Goal: Task Accomplishment & Management: Use online tool/utility

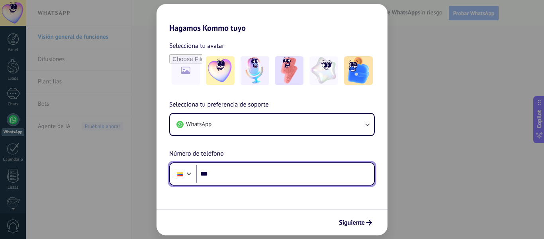
click at [276, 169] on input "***" at bounding box center [285, 173] width 178 height 18
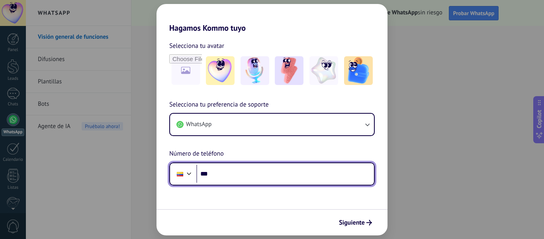
click at [233, 169] on input "***" at bounding box center [285, 173] width 178 height 18
type input "**********"
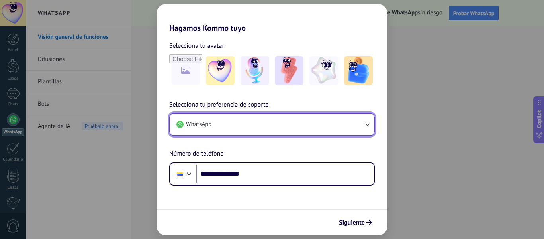
click at [347, 124] on button "WhatsApp" at bounding box center [272, 124] width 204 height 22
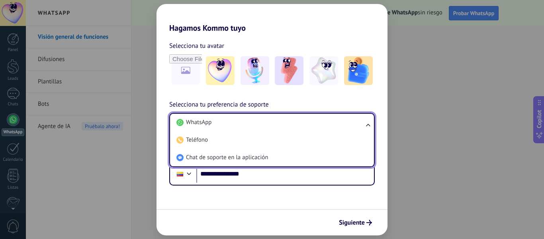
click at [347, 124] on li "WhatsApp" at bounding box center [270, 122] width 194 height 18
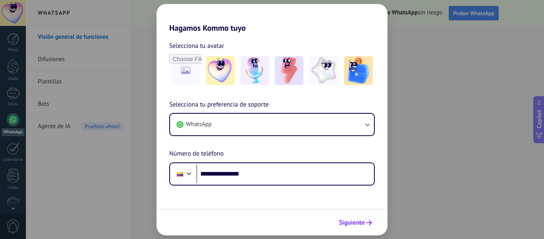
click at [360, 217] on button "Siguiente" at bounding box center [355, 222] width 40 height 14
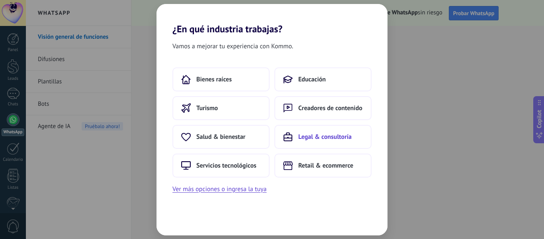
click at [311, 134] on span "Legal & consultoría" at bounding box center [324, 137] width 53 height 8
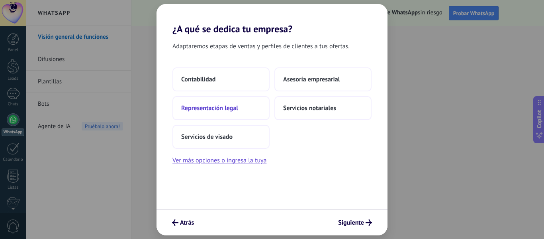
click at [223, 111] on span "Representación legal" at bounding box center [209, 108] width 57 height 8
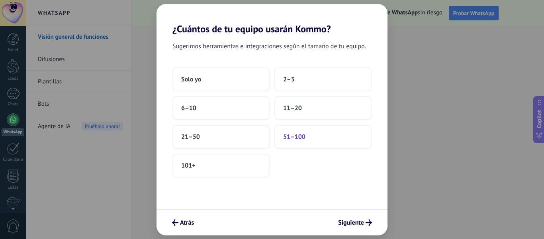
click at [299, 135] on span "51–100" at bounding box center [294, 137] width 22 height 8
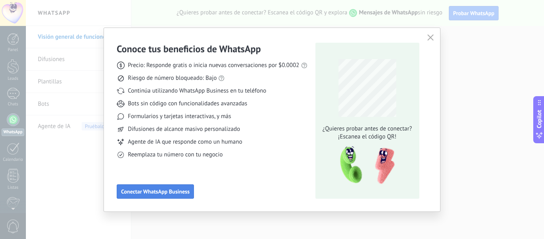
click at [179, 189] on span "Conectar WhatsApp Business" at bounding box center [155, 191] width 68 height 6
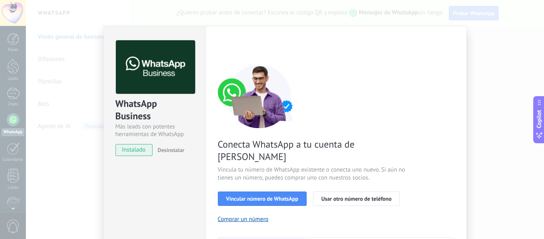
scroll to position [80, 0]
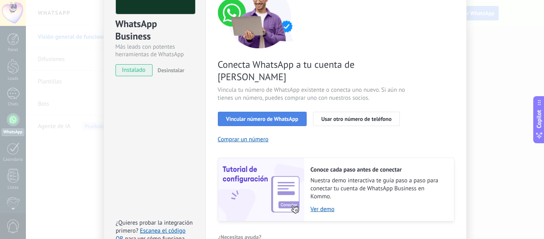
click at [259, 116] on span "Vincular número de WhatsApp" at bounding box center [262, 119] width 72 height 6
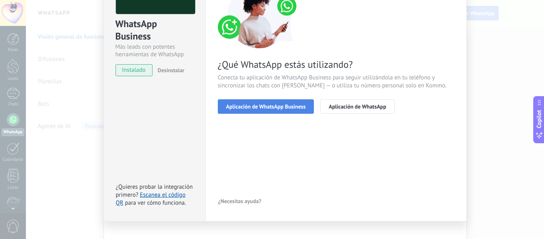
click at [274, 112] on button "Aplicación de WhatsApp Business" at bounding box center [266, 106] width 96 height 14
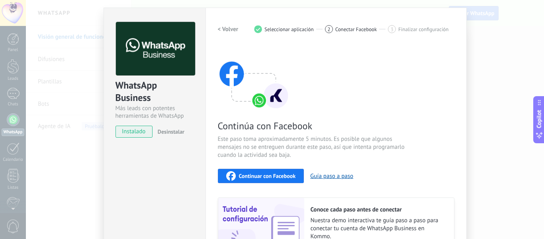
scroll to position [0, 0]
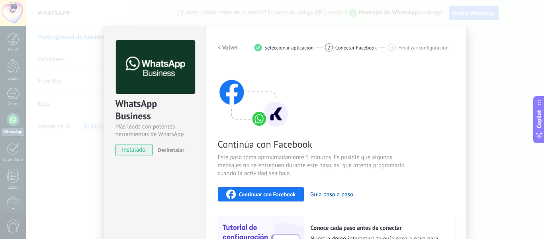
click at [508, 62] on div "WhatsApp Business Más leads con potentes herramientas de WhatsApp instalado Des…" at bounding box center [285, 119] width 518 height 239
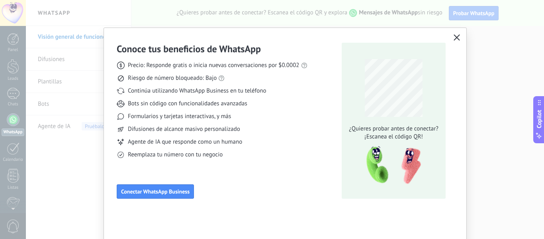
click at [456, 35] on icon "button" at bounding box center [457, 37] width 6 height 6
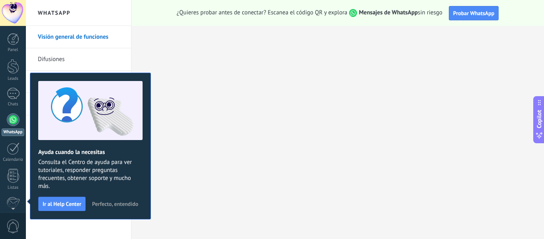
click at [122, 203] on span "Perfecto, entendido" at bounding box center [115, 204] width 46 height 6
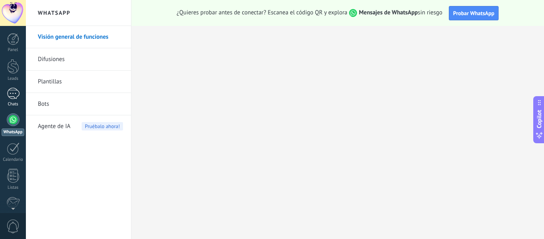
click at [12, 93] on div at bounding box center [13, 94] width 13 height 12
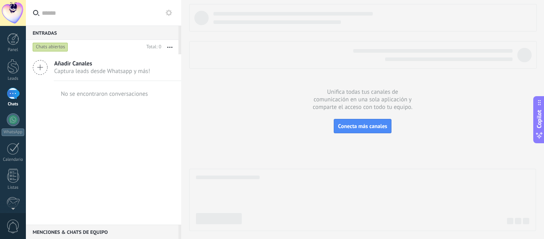
click at [173, 13] on button at bounding box center [169, 13] width 10 height 10
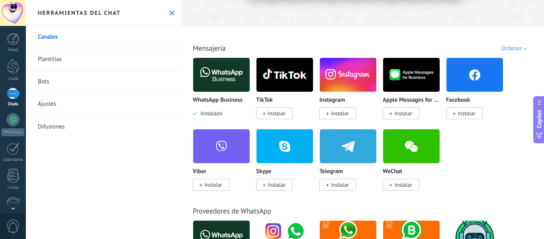
scroll to position [88, 0]
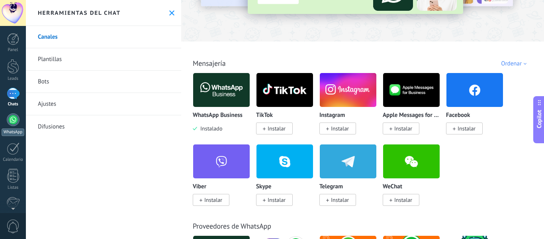
click at [14, 130] on div "WhatsApp" at bounding box center [13, 132] width 23 height 8
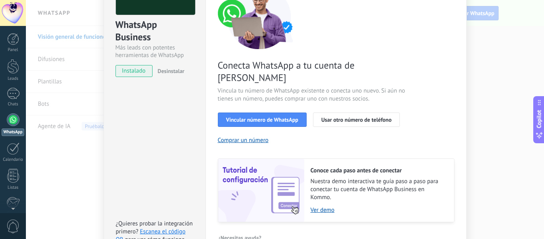
scroll to position [80, 0]
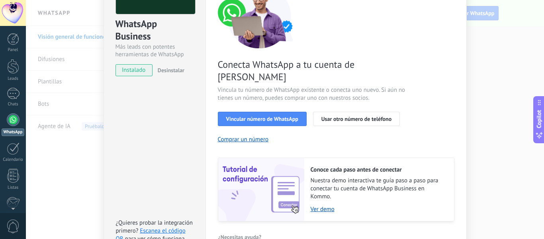
click at [513, 57] on div "WhatsApp Business Más leads con potentes herramientas de WhatsApp instalado Des…" at bounding box center [285, 119] width 518 height 239
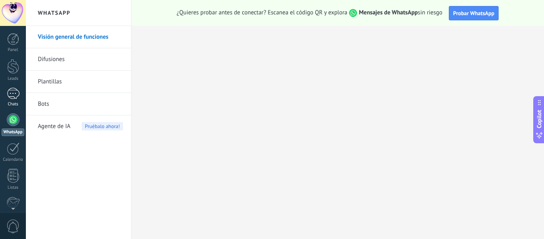
click at [2, 95] on link "Chats" at bounding box center [13, 97] width 26 height 19
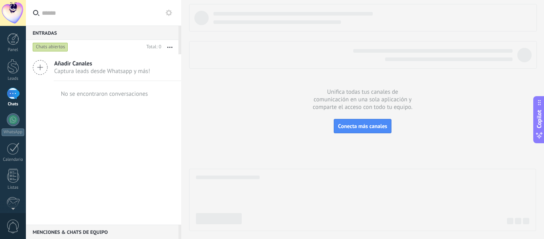
click at [47, 64] on use at bounding box center [40, 67] width 14 height 14
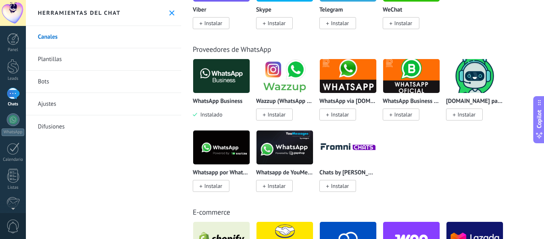
scroll to position [279, 0]
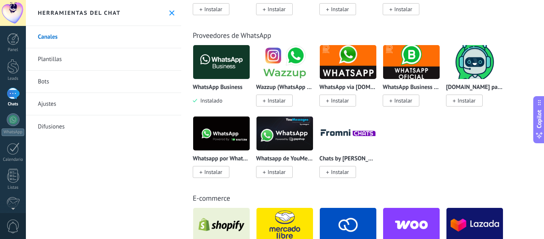
click at [274, 171] on span "Instalar" at bounding box center [277, 171] width 18 height 7
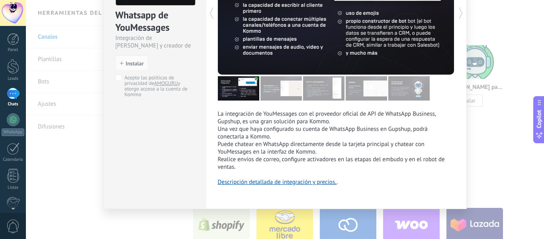
scroll to position [0, 0]
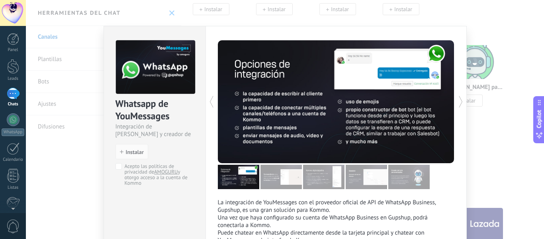
click at [495, 56] on div "Whatsapp de YouMessages Integración de Whatsapp y creador de bots install Insta…" at bounding box center [285, 119] width 518 height 239
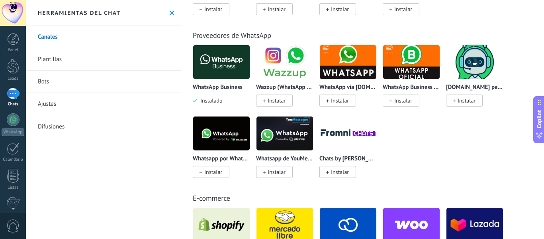
click at [346, 98] on span "Instalar" at bounding box center [340, 100] width 18 height 7
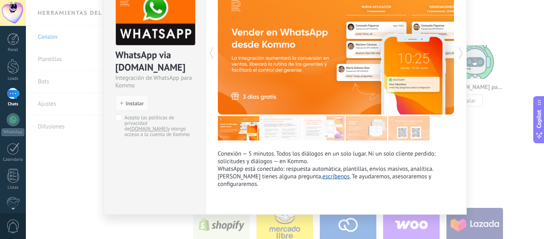
scroll to position [54, 0]
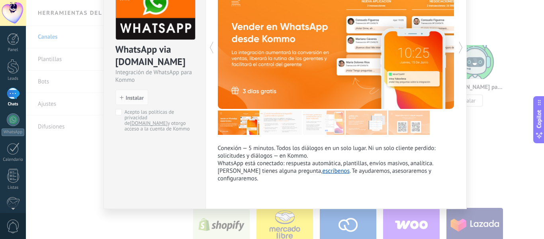
click at [508, 95] on div "WhatsApp via Radist.Online Integración de WhatsApp para Kommo install Instalar …" at bounding box center [285, 119] width 518 height 239
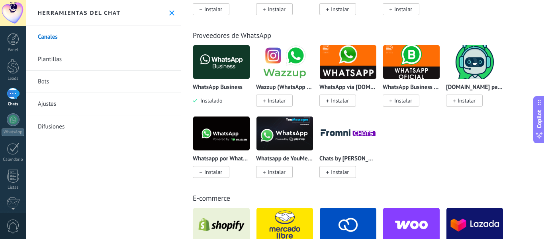
scroll to position [0, 0]
click at [409, 102] on span "Instalar" at bounding box center [403, 100] width 18 height 7
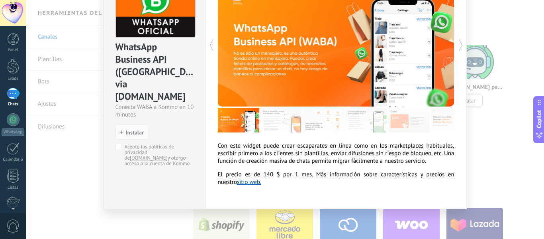
scroll to position [63, 0]
click at [519, 68] on div "WhatsApp Business API (WABA) via Radist.Online Conecta WABA a Kommo en 10 minut…" at bounding box center [285, 119] width 518 height 239
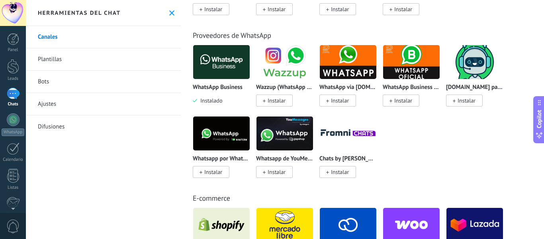
click at [215, 168] on span "Instalar" at bounding box center [211, 172] width 37 height 12
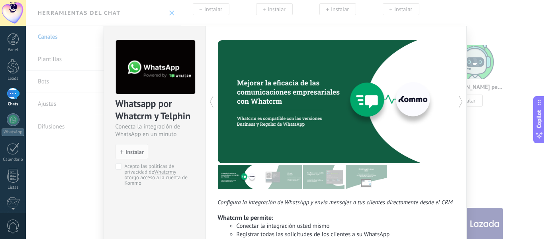
click at [530, 44] on div "Whatsapp por Whatcrm y Telphin Conecta la integración de WhatsApp en un minuto …" at bounding box center [285, 119] width 518 height 239
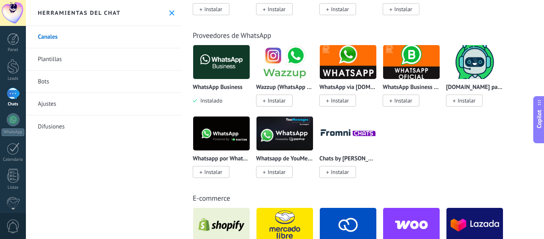
click at [292, 171] on span "Instalar" at bounding box center [274, 172] width 37 height 12
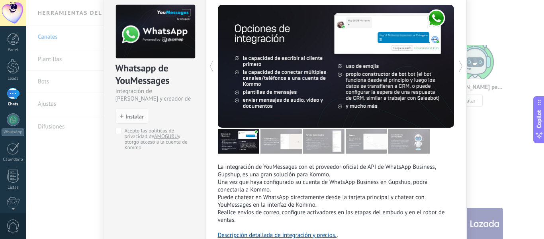
scroll to position [80, 0]
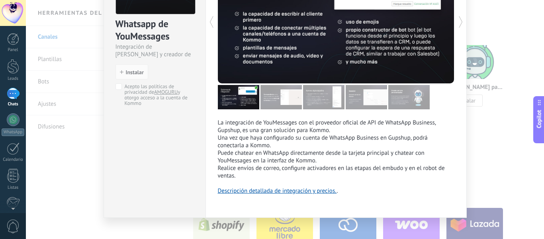
click at [518, 95] on div "Whatsapp de YouMessages Integración de Whatsapp y creador de bots install Insta…" at bounding box center [285, 119] width 518 height 239
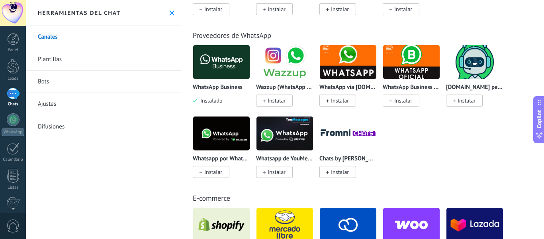
click at [334, 172] on span "Instalar" at bounding box center [340, 171] width 18 height 7
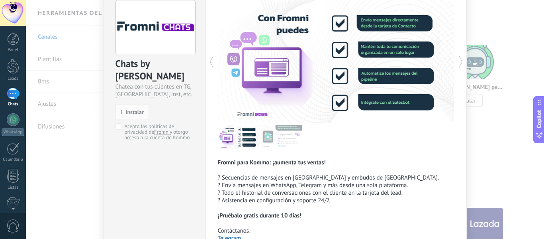
scroll to position [80, 0]
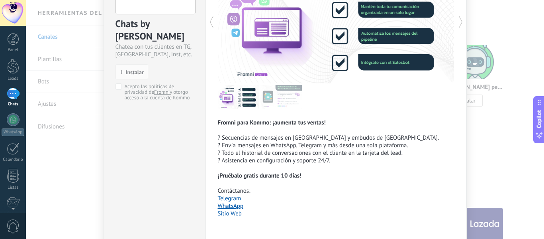
click at [497, 66] on div "Chats by Fromni Chatea con tus clientes en TG, WA, Inst, etc. install Instalar …" at bounding box center [285, 119] width 518 height 239
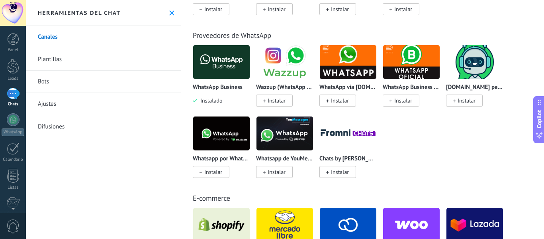
scroll to position [0, 0]
click at [220, 168] on span "Instalar" at bounding box center [211, 172] width 37 height 12
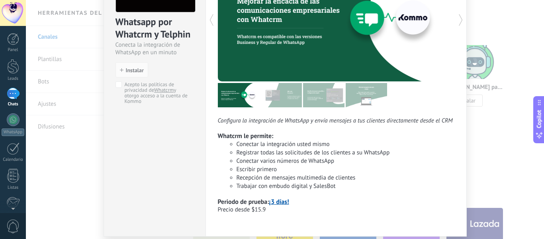
scroll to position [69, 0]
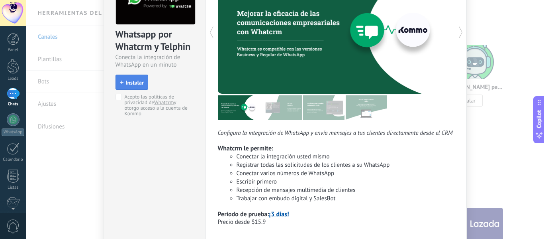
click at [127, 78] on button "Instalar" at bounding box center [131, 81] width 33 height 15
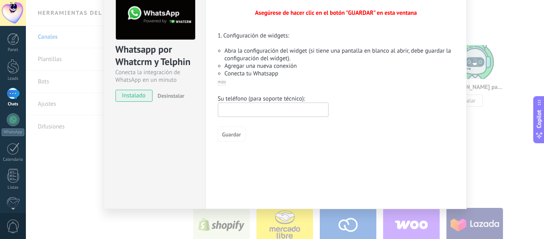
scroll to position [54, 0]
click at [270, 108] on input "text" at bounding box center [273, 109] width 111 height 14
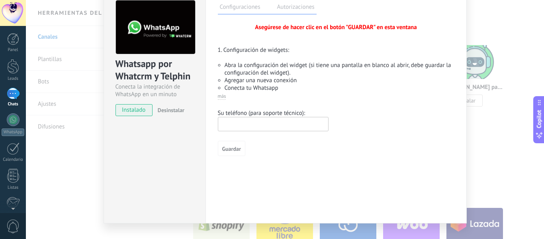
scroll to position [14, 0]
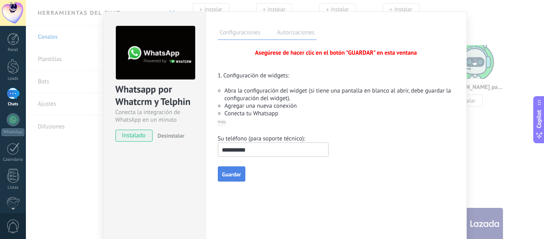
type input "**********"
click at [226, 174] on span "Guardar" at bounding box center [231, 174] width 19 height 6
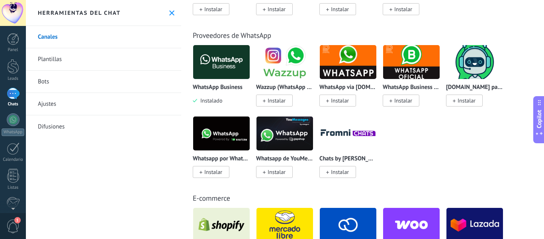
click at [218, 171] on span "Instalar" at bounding box center [213, 171] width 18 height 7
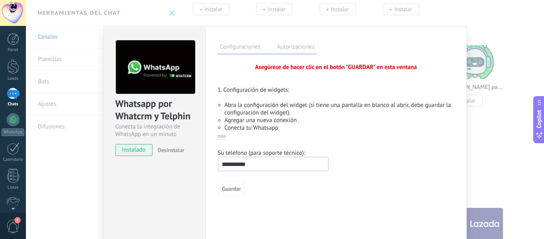
scroll to position [54, 0]
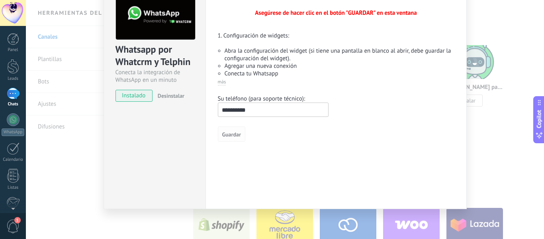
click at [233, 133] on span "Guardar" at bounding box center [231, 134] width 19 height 6
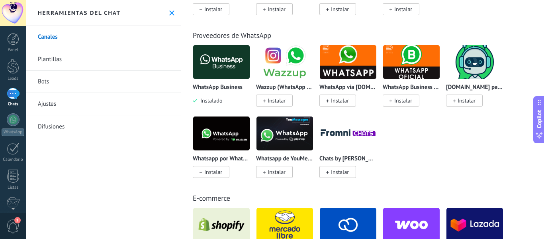
scroll to position [0, 0]
click at [217, 172] on span "Instalar" at bounding box center [213, 171] width 18 height 7
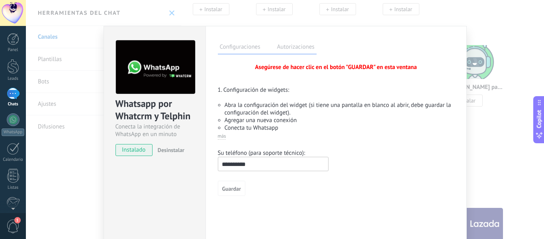
click at [292, 39] on div "Configuraciones Autorizaciones Esta pestaña registra a los usuarios que han con…" at bounding box center [335, 144] width 261 height 237
click at [292, 46] on label "Autorizaciones" at bounding box center [295, 48] width 41 height 12
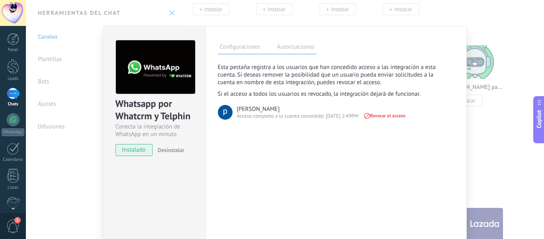
click at [507, 106] on div "Whatsapp por Whatcrm y Telphin Conecta la integración de WhatsApp en un minuto …" at bounding box center [285, 119] width 518 height 239
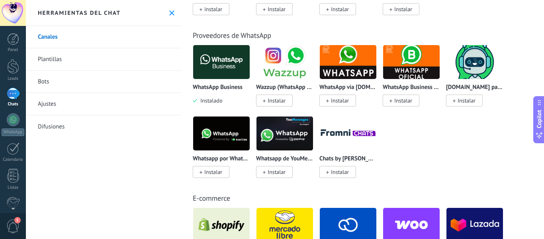
click at [225, 134] on img at bounding box center [221, 133] width 57 height 39
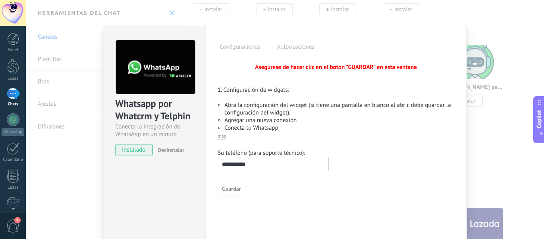
click at [497, 88] on div "Whatsapp por Whatcrm y Telphin Conecta la integración de WhatsApp en un minuto …" at bounding box center [285, 119] width 518 height 239
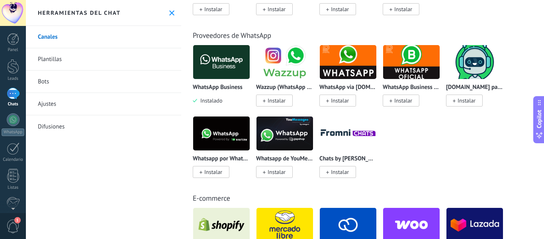
click at [58, 60] on link "Plantillas" at bounding box center [103, 59] width 155 height 22
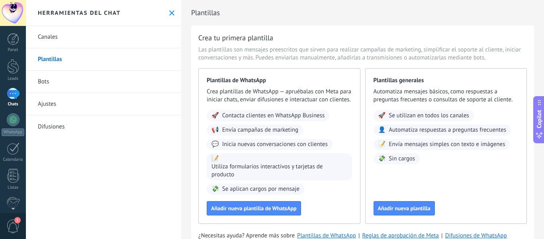
click at [51, 84] on link "Bots" at bounding box center [103, 81] width 155 height 22
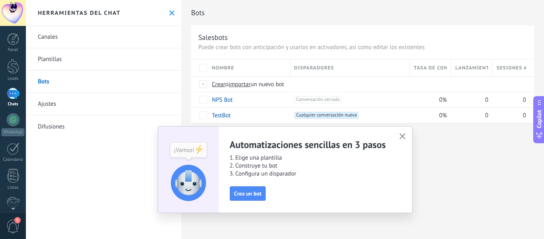
click at [59, 103] on link "Ajustes" at bounding box center [103, 104] width 155 height 22
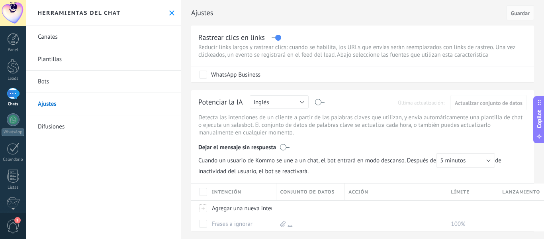
click at [63, 130] on link "Difusiones" at bounding box center [103, 126] width 155 height 22
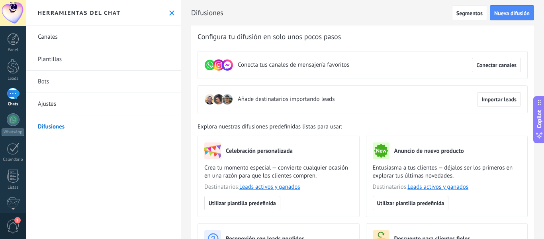
click at [57, 34] on link "Canales" at bounding box center [103, 37] width 155 height 22
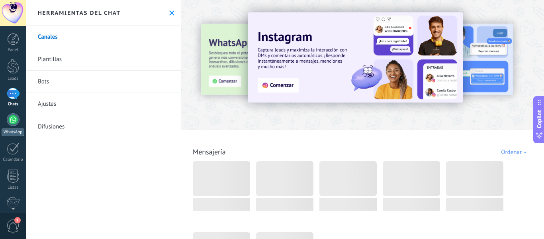
click at [16, 124] on div at bounding box center [13, 119] width 13 height 13
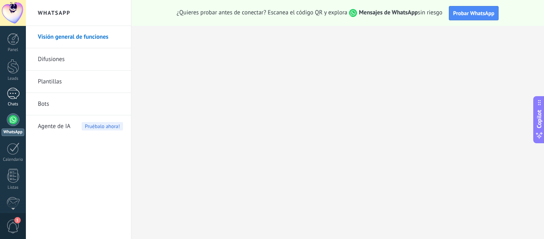
click at [11, 91] on div at bounding box center [13, 94] width 13 height 12
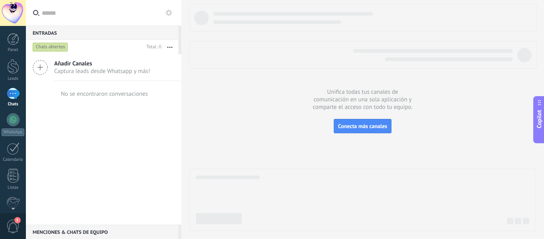
click at [41, 66] on icon at bounding box center [40, 67] width 15 height 15
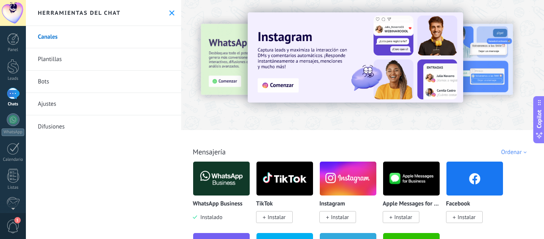
click at [49, 39] on link "Canales" at bounding box center [103, 37] width 155 height 22
click at [169, 12] on icon at bounding box center [171, 12] width 5 height 5
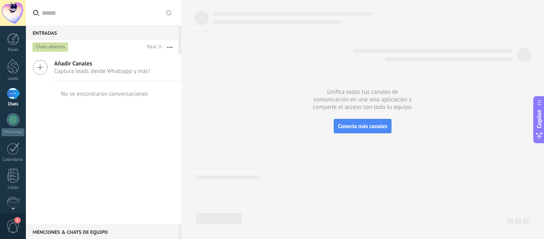
click at [169, 13] on icon at bounding box center [169, 13] width 6 height 6
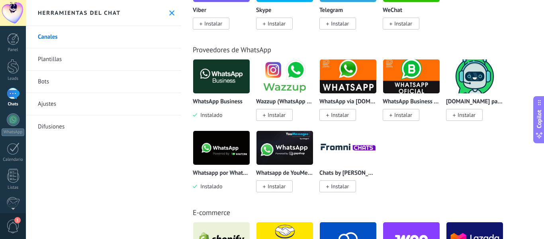
scroll to position [279, 0]
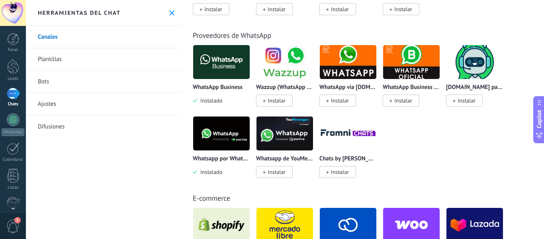
click at [213, 140] on img at bounding box center [221, 133] width 57 height 39
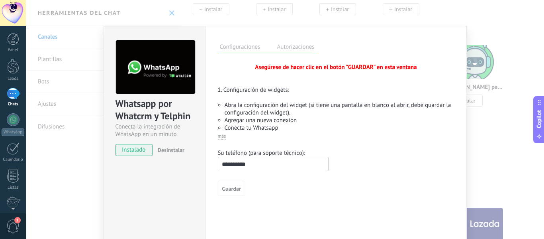
click at [153, 92] on img at bounding box center [155, 67] width 79 height 54
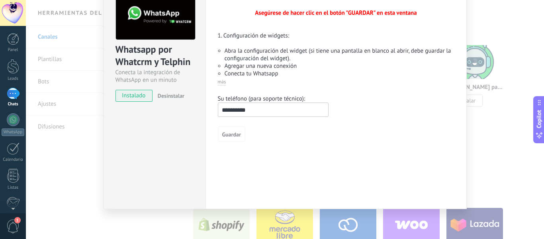
scroll to position [0, 0]
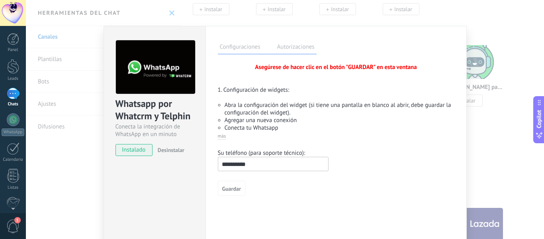
click at [292, 44] on label "Autorizaciones" at bounding box center [295, 48] width 41 height 12
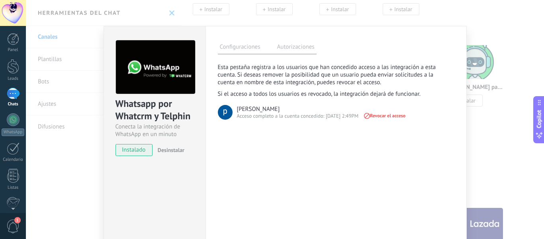
click at [254, 49] on label "Configuraciones" at bounding box center [240, 48] width 45 height 12
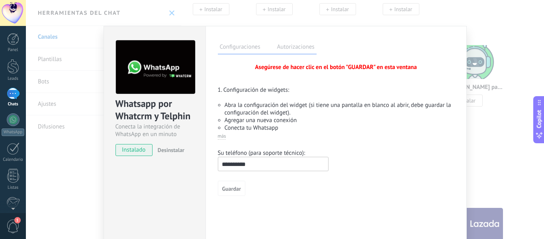
click at [486, 73] on div "Whatsapp por Whatcrm y Telphin Conecta la integración de WhatsApp en un minuto …" at bounding box center [285, 119] width 518 height 239
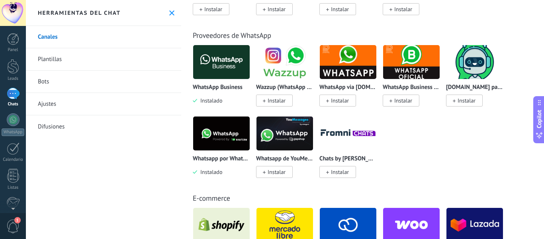
click at [213, 68] on img at bounding box center [221, 62] width 57 height 39
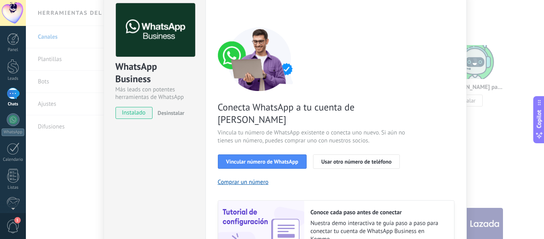
scroll to position [80, 0]
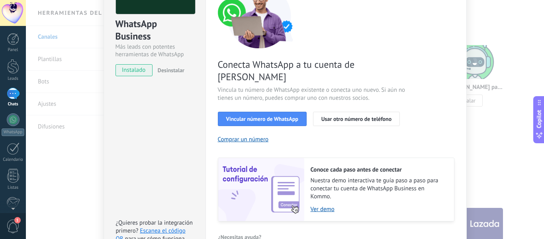
click at [504, 112] on div "WhatsApp Business Más leads con potentes herramientas de WhatsApp instalado Des…" at bounding box center [285, 119] width 518 height 239
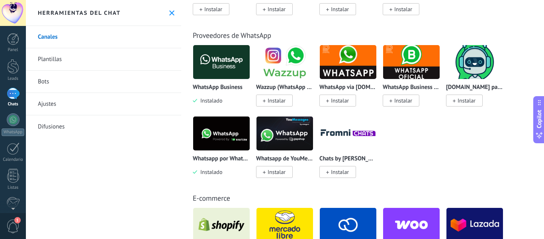
scroll to position [0, 0]
click at [232, 132] on img at bounding box center [221, 133] width 57 height 39
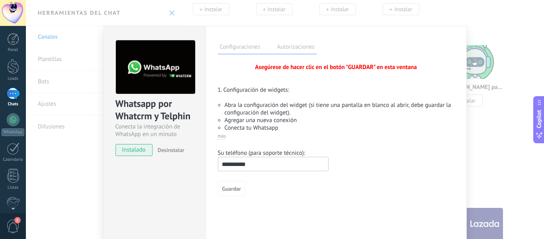
click at [116, 43] on img at bounding box center [155, 67] width 79 height 54
click at [166, 78] on img at bounding box center [155, 67] width 79 height 54
click at [282, 47] on label "Autorizaciones" at bounding box center [295, 48] width 41 height 12
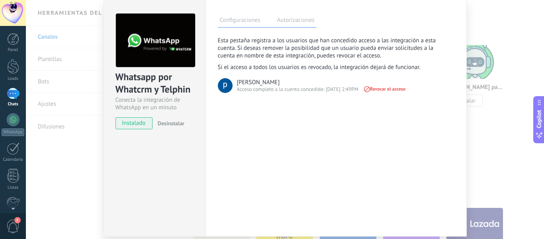
scroll to position [54, 0]
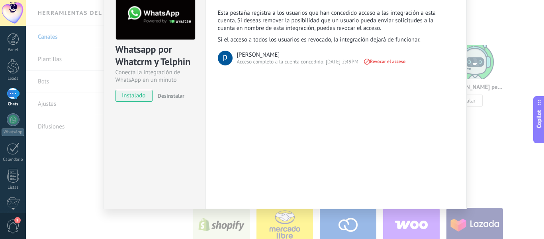
click at [501, 80] on div "Whatsapp por Whatcrm y Telphin Conecta la integración de WhatsApp en un minuto …" at bounding box center [285, 119] width 518 height 239
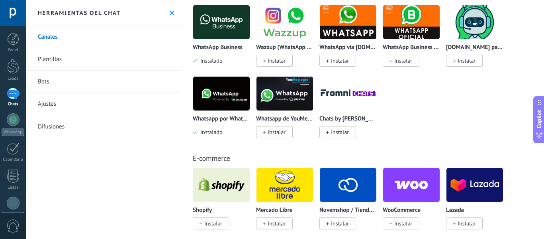
click at [219, 99] on img at bounding box center [221, 93] width 57 height 39
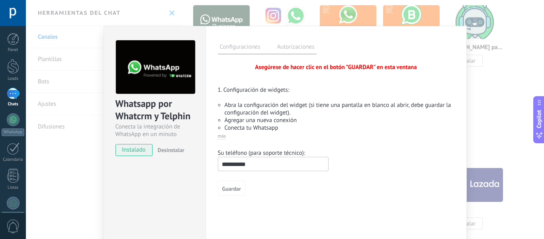
click at [233, 187] on span "Guardar" at bounding box center [231, 189] width 19 height 6
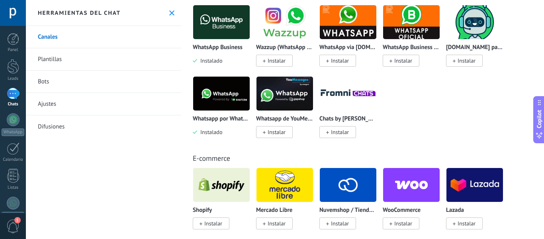
click at [230, 80] on img at bounding box center [221, 93] width 57 height 39
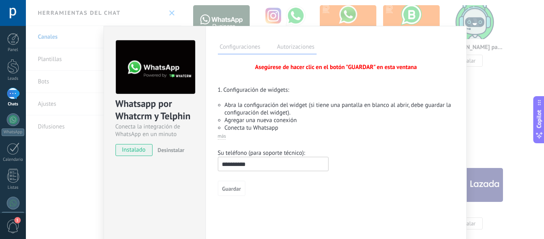
click at [288, 47] on label "Autorizaciones" at bounding box center [295, 48] width 41 height 12
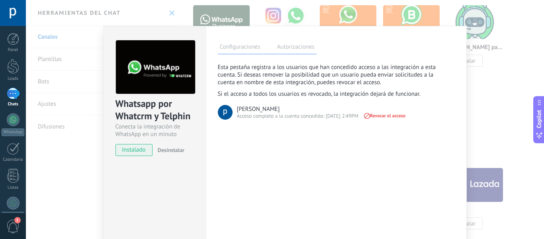
click at [231, 42] on label "Configuraciones" at bounding box center [240, 48] width 45 height 12
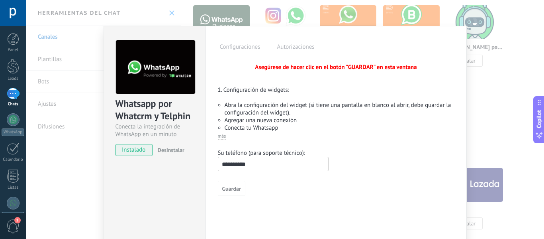
click at [536, 77] on div "Whatsapp por Whatcrm y Telphin Conecta la integración de WhatsApp en un minuto …" at bounding box center [285, 119] width 518 height 239
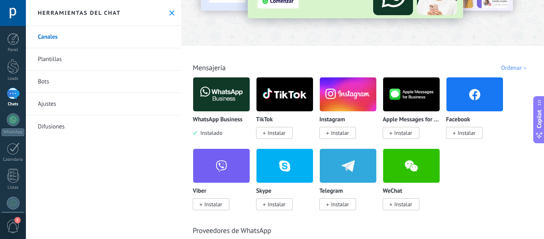
scroll to position [80, 0]
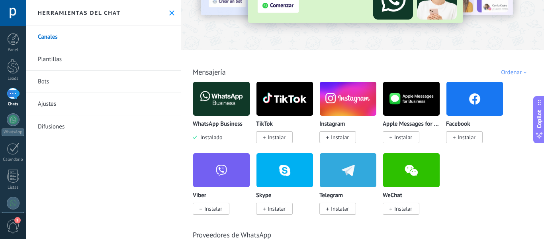
click at [236, 92] on img at bounding box center [221, 98] width 57 height 39
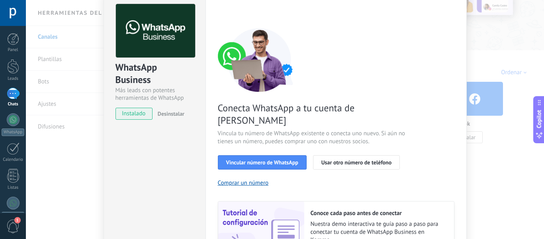
scroll to position [115, 0]
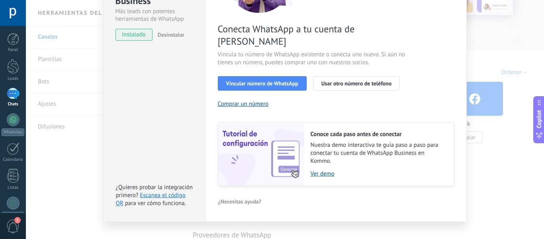
click at [515, 28] on div "WhatsApp Business Más leads con potentes herramientas de WhatsApp instalado Des…" at bounding box center [285, 119] width 518 height 239
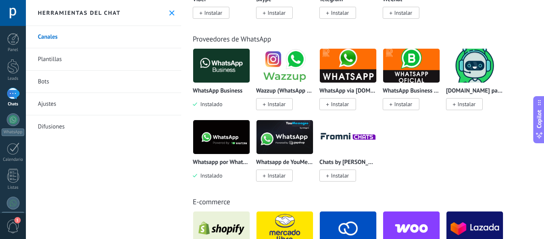
scroll to position [279, 0]
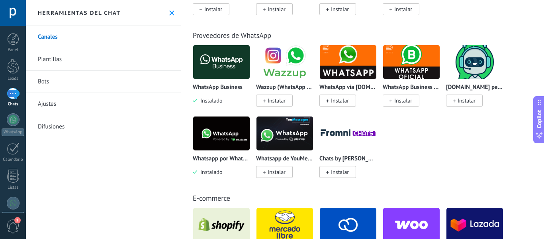
click at [233, 135] on img at bounding box center [221, 133] width 57 height 39
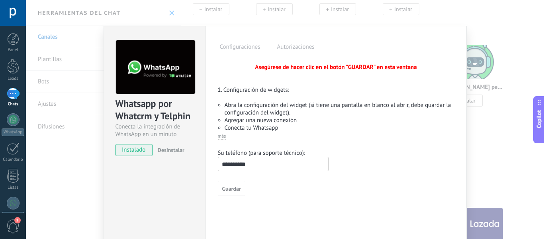
click at [147, 126] on div "Conecta la integración de WhatsApp en un minuto" at bounding box center [154, 130] width 78 height 15
click at [142, 151] on span "instalado" at bounding box center [134, 150] width 36 height 12
click at [220, 137] on span "más" at bounding box center [222, 136] width 8 height 6
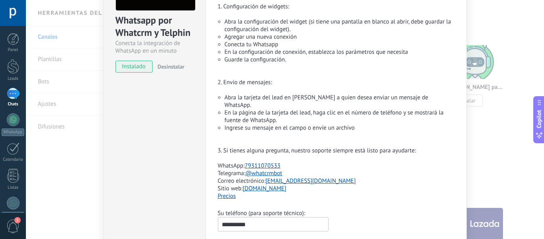
scroll to position [40, 0]
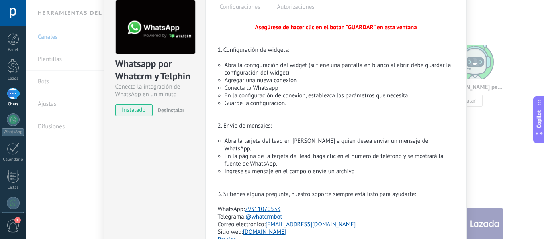
drag, startPoint x: 462, startPoint y: 80, endPoint x: 449, endPoint y: 80, distance: 12.7
click at [462, 80] on div "Configuraciones Autorizaciones Esta pestaña registra a los usuarios que han con…" at bounding box center [335, 154] width 261 height 336
click at [487, 83] on div "Whatsapp por Whatcrm y Telphin Conecta la integración de WhatsApp en un minuto …" at bounding box center [285, 119] width 518 height 239
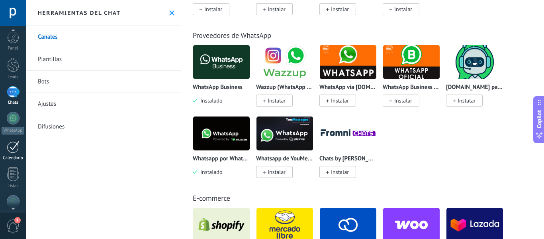
scroll to position [0, 0]
click at [10, 15] on div at bounding box center [13, 13] width 26 height 26
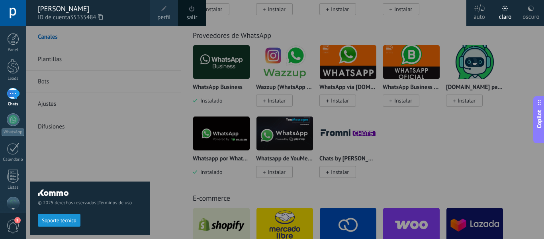
click at [10, 15] on div at bounding box center [13, 13] width 26 height 26
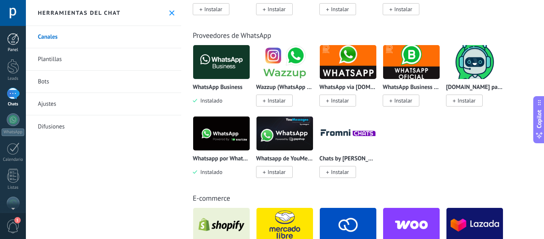
click at [12, 39] on div at bounding box center [13, 39] width 12 height 12
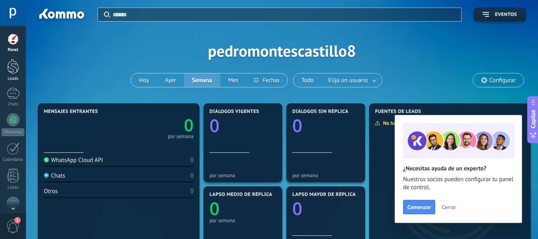
click at [11, 63] on div at bounding box center [13, 66] width 12 height 15
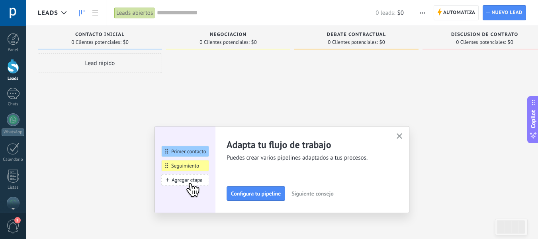
click at [398, 129] on div "Adapta tu flujo de trabajo Puedes crear varios pipelines adaptados a tus proces…" at bounding box center [282, 169] width 255 height 87
click at [401, 133] on icon "button" at bounding box center [400, 136] width 6 height 6
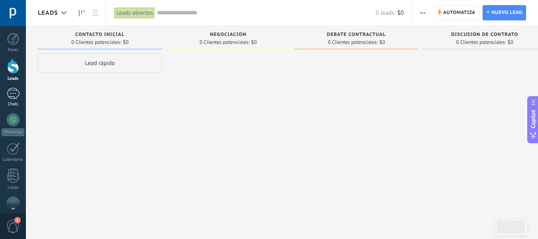
click at [14, 95] on div at bounding box center [13, 94] width 13 height 12
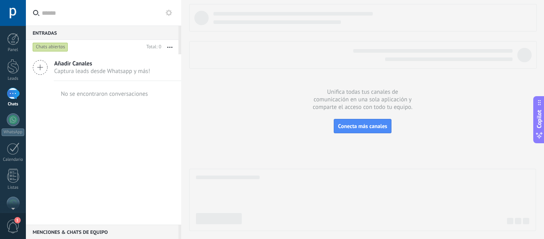
click at [29, 63] on div "Añadir Canales Captura leads desde Whatsapp y más!" at bounding box center [103, 67] width 155 height 27
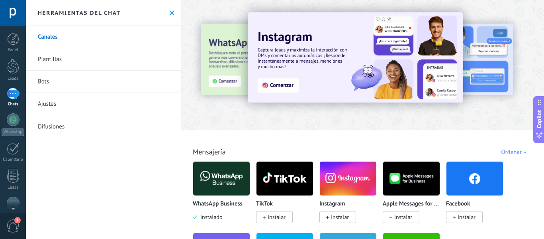
click at [57, 38] on link "Canales" at bounding box center [103, 37] width 155 height 22
click at [49, 60] on link "Plantillas" at bounding box center [103, 59] width 155 height 22
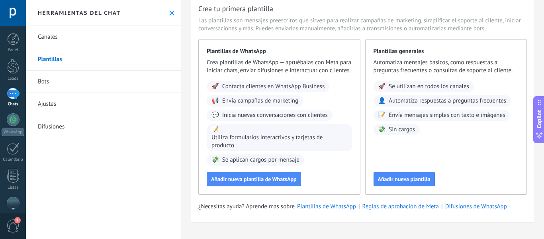
scroll to position [37, 0]
click at [54, 80] on link "Bots" at bounding box center [103, 81] width 155 height 22
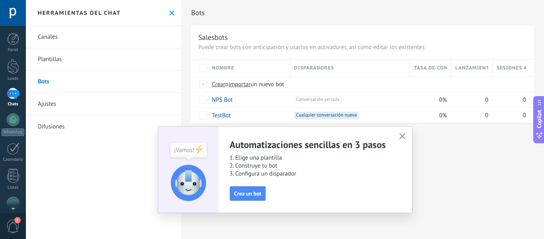
click at [52, 103] on link "Ajustes" at bounding box center [103, 104] width 155 height 22
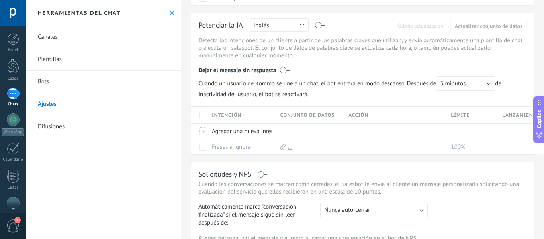
scroll to position [80, 0]
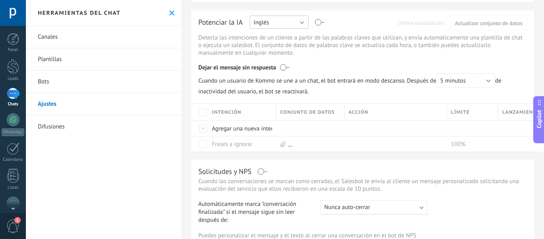
click at [280, 19] on button "Inglés" at bounding box center [279, 22] width 59 height 13
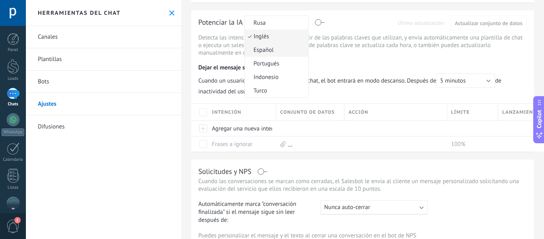
click at [266, 47] on span "Español" at bounding box center [275, 50] width 61 height 8
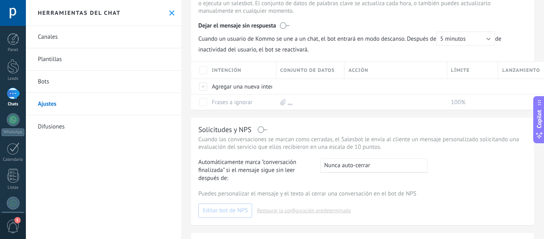
click at [51, 121] on link "Difusiones" at bounding box center [103, 126] width 155 height 22
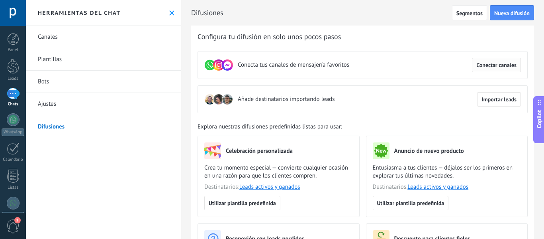
click at [507, 67] on span "Conectar canales" at bounding box center [496, 65] width 40 height 6
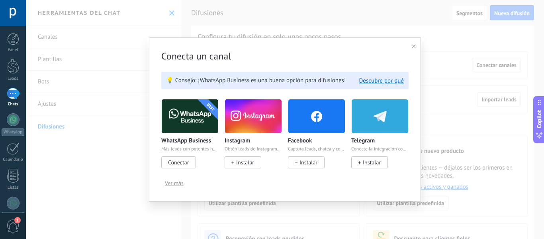
click at [190, 112] on img at bounding box center [190, 116] width 57 height 39
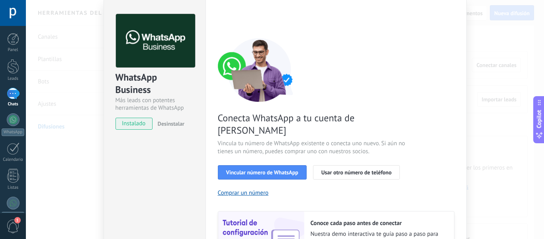
scroll to position [80, 0]
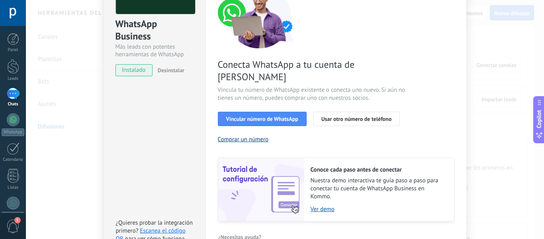
click at [255, 135] on button "Comprar un número" at bounding box center [243, 139] width 51 height 8
click at [522, 53] on div "WhatsApp Business Más leads con potentes herramientas de WhatsApp instalado Des…" at bounding box center [285, 119] width 518 height 239
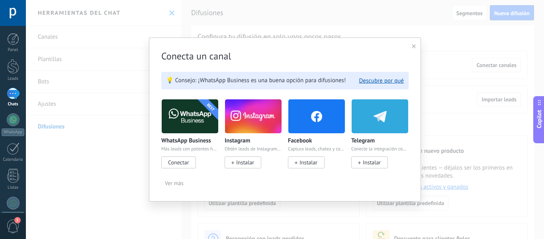
click at [413, 43] on div at bounding box center [414, 47] width 4 height 8
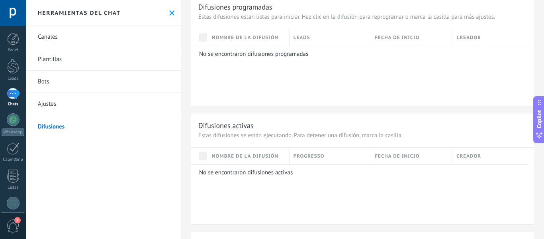
scroll to position [478, 0]
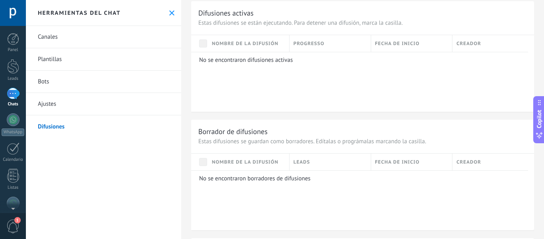
click at [12, 92] on div at bounding box center [13, 94] width 13 height 12
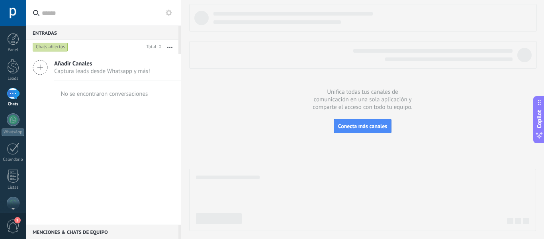
click at [57, 67] on span "Añadir Canales" at bounding box center [102, 64] width 96 height 8
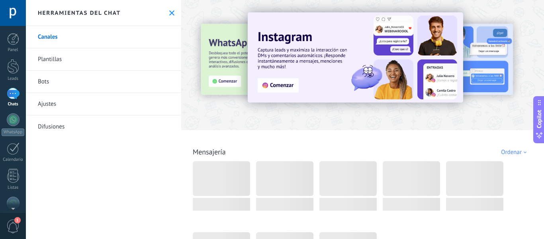
click at [74, 36] on link "Canales" at bounding box center [103, 37] width 155 height 22
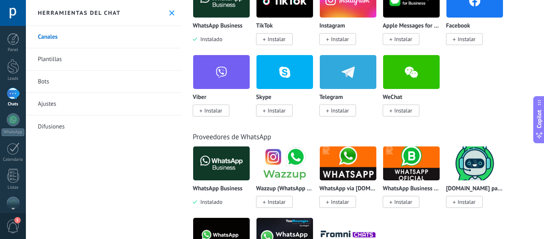
scroll to position [239, 0]
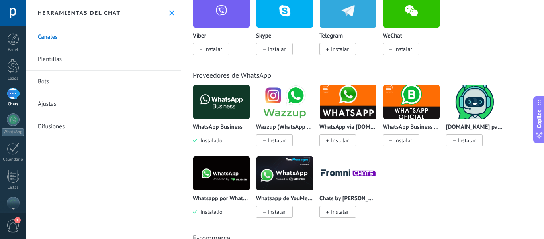
click at [230, 170] on img at bounding box center [221, 173] width 57 height 39
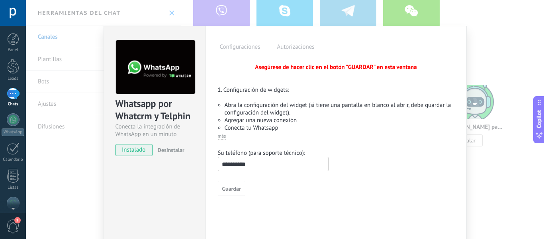
click at [224, 135] on span "más" at bounding box center [222, 136] width 8 height 6
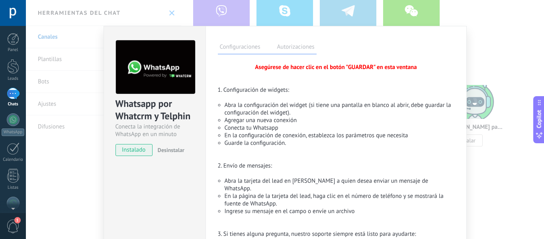
click at [81, 74] on div "Whatsapp por Whatcrm y Telphin Conecta la integración de WhatsApp en un minuto …" at bounding box center [285, 119] width 518 height 239
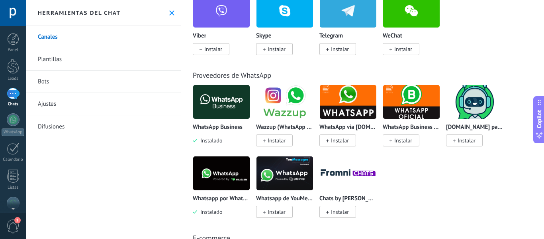
click at [48, 104] on link "Ajustes" at bounding box center [103, 104] width 155 height 22
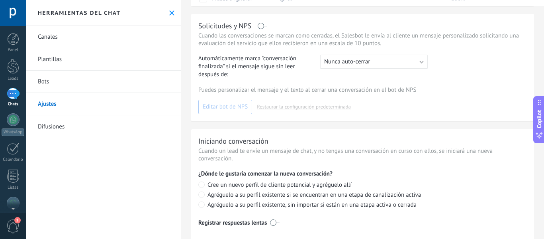
scroll to position [239, 0]
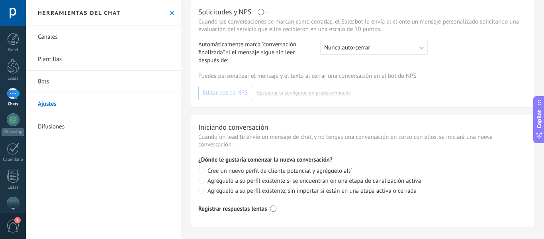
click at [70, 84] on link "Bots" at bounding box center [103, 81] width 155 height 22
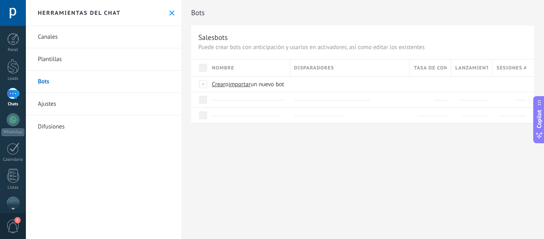
click at [71, 37] on link "Canales" at bounding box center [103, 37] width 155 height 22
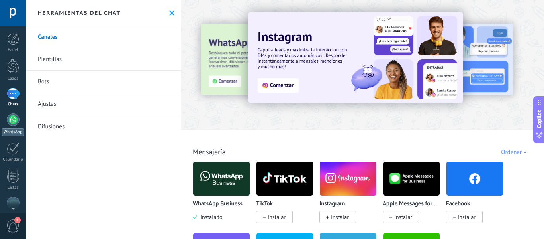
click at [13, 122] on div at bounding box center [13, 119] width 13 height 13
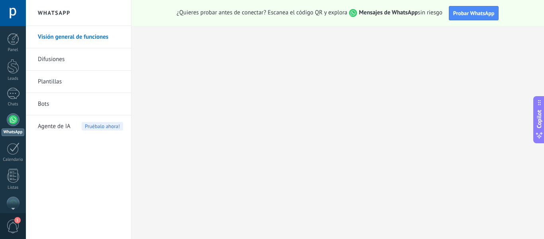
click at [53, 55] on link "Difusiones" at bounding box center [80, 59] width 85 height 22
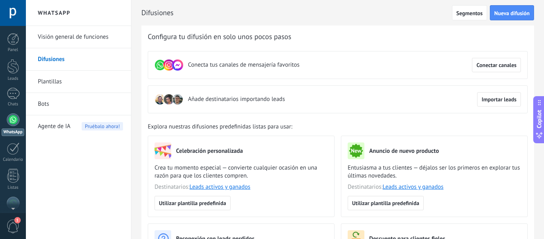
click at [61, 84] on link "Plantillas" at bounding box center [80, 81] width 85 height 22
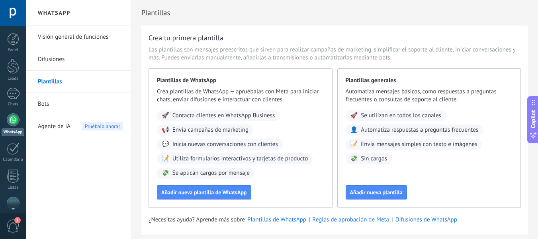
click at [193, 12] on h2 "Plantillas" at bounding box center [334, 13] width 387 height 16
click at [10, 92] on div at bounding box center [13, 94] width 13 height 12
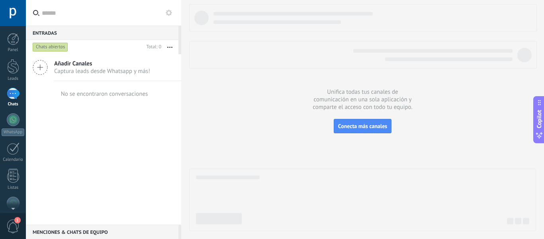
click at [39, 12] on icon at bounding box center [36, 13] width 6 height 6
click at [42, 12] on input "text" at bounding box center [108, 12] width 133 height 25
type input "*"
click at [256, 55] on div at bounding box center [363, 54] width 348 height 27
click at [59, 66] on span "Añadir Canales" at bounding box center [102, 64] width 96 height 8
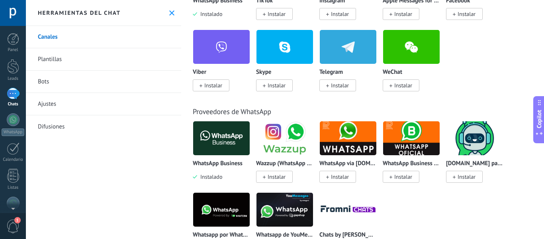
scroll to position [239, 0]
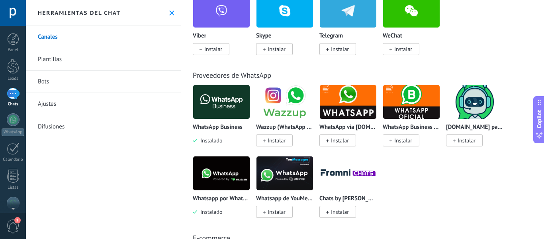
click at [285, 168] on img at bounding box center [284, 173] width 57 height 39
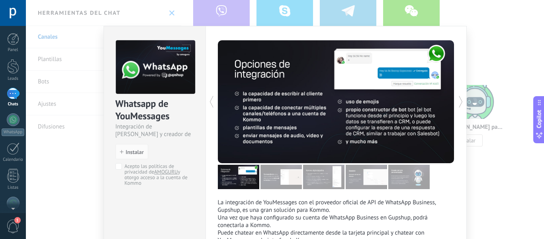
click at [483, 37] on div "Whatsapp de YouMessages Integración de Whatsapp y creador de bots install Insta…" at bounding box center [285, 119] width 518 height 239
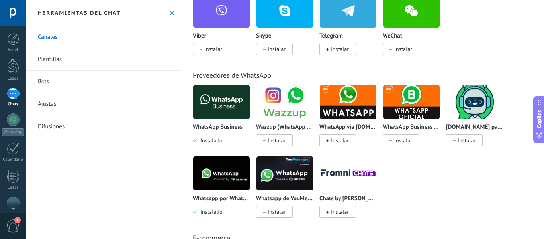
click at [271, 211] on span "Instalar" at bounding box center [277, 211] width 18 height 7
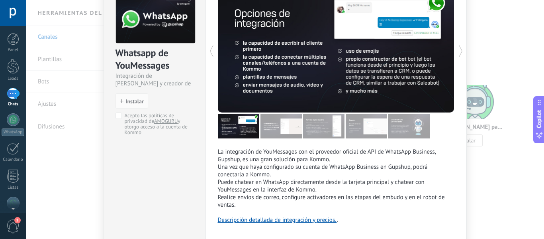
scroll to position [88, 0]
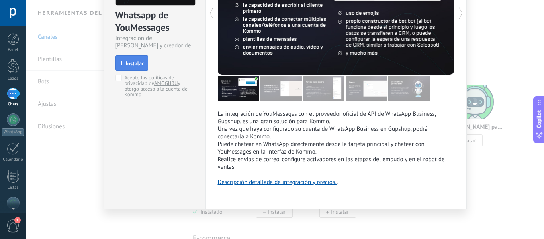
click at [126, 61] on span "Instalar" at bounding box center [135, 64] width 18 height 6
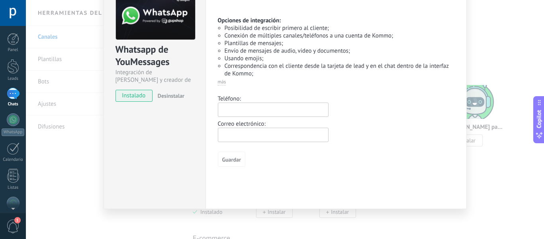
click at [246, 110] on input "text" at bounding box center [273, 109] width 111 height 14
type input "**********"
click at [233, 160] on span "Guardar" at bounding box center [231, 160] width 19 height 6
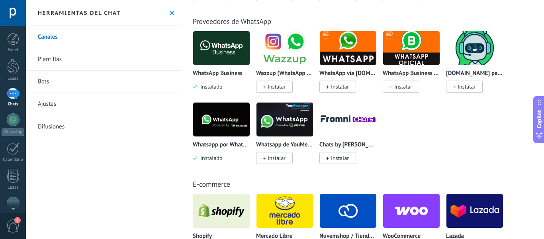
scroll to position [279, 0]
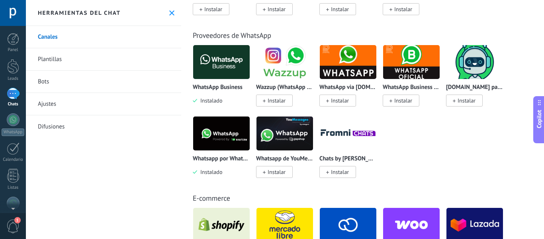
click at [286, 128] on img at bounding box center [284, 133] width 57 height 39
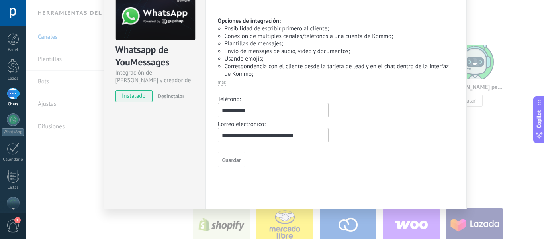
scroll to position [54, 0]
click at [497, 61] on div "Whatsapp de YouMessages Integración de Whatsapp y creador de bots instalado Des…" at bounding box center [285, 119] width 518 height 239
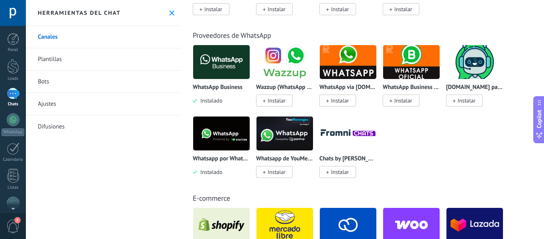
scroll to position [0, 0]
click at [272, 123] on img at bounding box center [284, 133] width 57 height 39
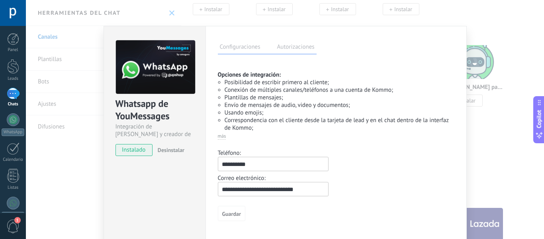
click at [295, 37] on div "Configuraciones Autorizaciones Esta pestaña registra a los usuarios que han con…" at bounding box center [335, 144] width 261 height 237
click at [295, 42] on div "Configuraciones Autorizaciones" at bounding box center [267, 47] width 99 height 14
click at [281, 50] on label "Autorizaciones" at bounding box center [295, 48] width 41 height 12
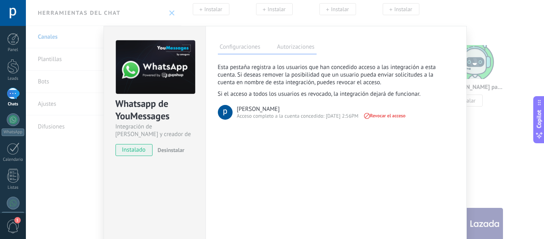
click at [242, 46] on label "Configuraciones" at bounding box center [240, 48] width 45 height 12
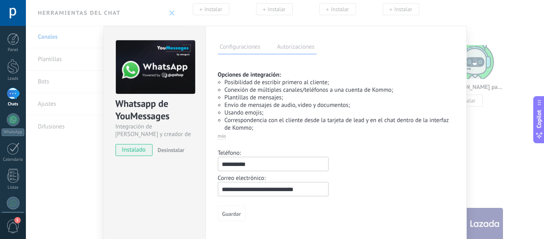
click at [505, 99] on div "Whatsapp de YouMessages Integración de Whatsapp y creador de bots instalado Des…" at bounding box center [285, 119] width 518 height 239
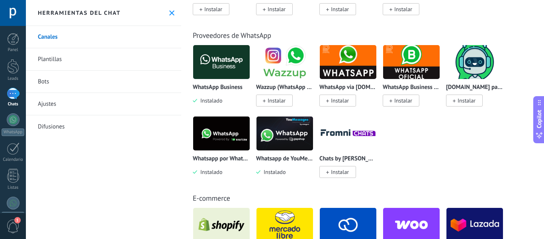
click at [227, 141] on img at bounding box center [221, 133] width 57 height 39
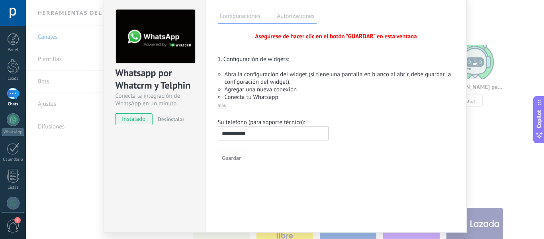
scroll to position [54, 0]
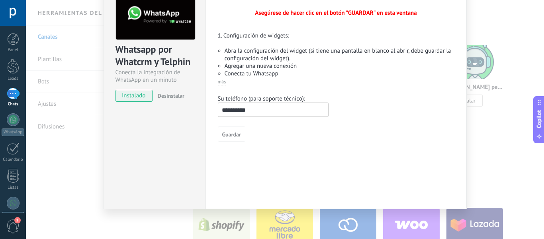
click at [504, 109] on div "Whatsapp por Whatcrm y Telphin Conecta la integración de WhatsApp en un minuto …" at bounding box center [285, 119] width 518 height 239
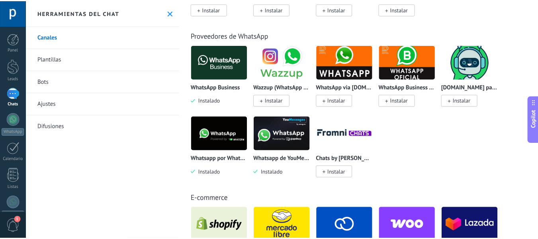
scroll to position [0, 0]
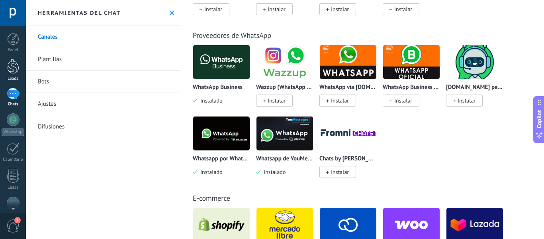
click at [13, 69] on div at bounding box center [13, 66] width 12 height 15
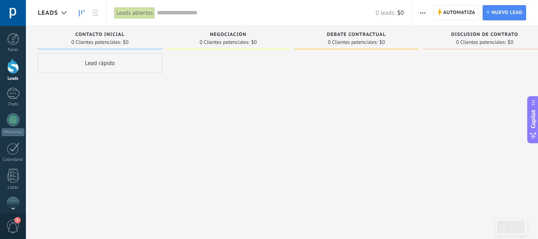
click at [101, 67] on div "Lead rápido" at bounding box center [100, 63] width 124 height 20
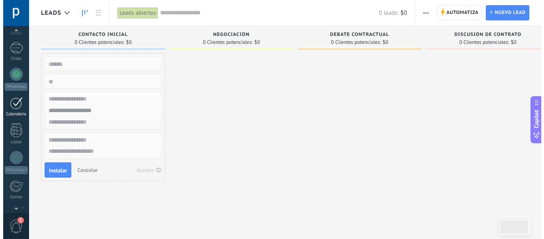
scroll to position [80, 0]
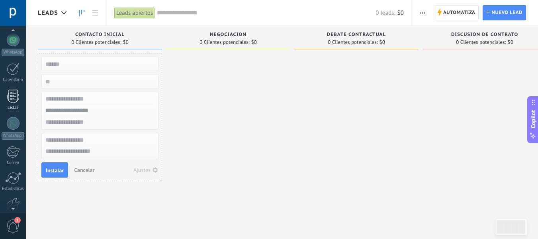
click at [13, 100] on div at bounding box center [13, 96] width 12 height 14
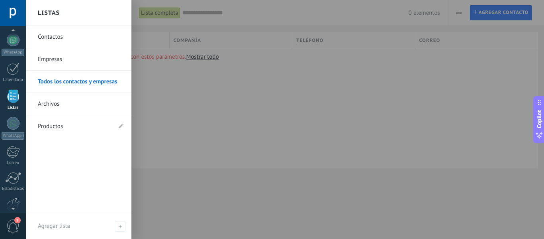
click at [73, 37] on link "Contactos" at bounding box center [81, 37] width 86 height 22
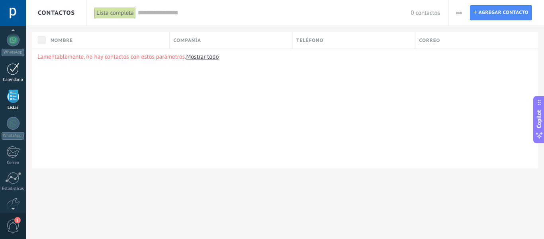
scroll to position [49, 0]
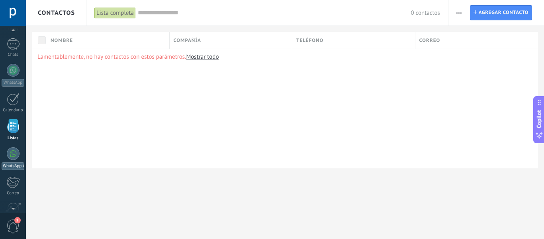
click at [12, 158] on div at bounding box center [13, 153] width 13 height 13
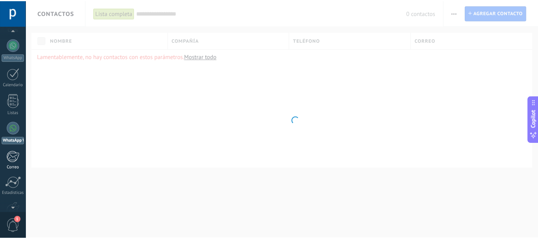
scroll to position [77, 0]
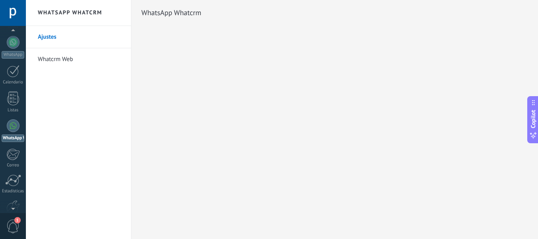
click at [57, 61] on link "Whatcrm Web" at bounding box center [80, 59] width 85 height 22
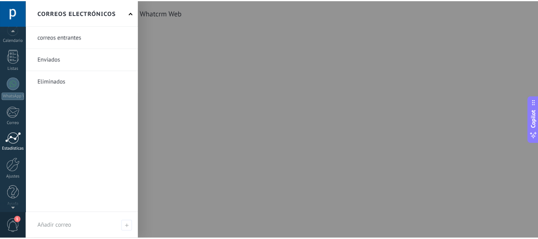
scroll to position [122, 0]
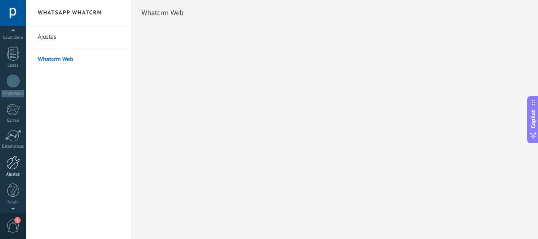
click at [15, 162] on div at bounding box center [13, 162] width 14 height 14
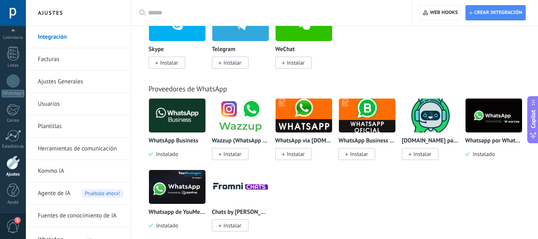
scroll to position [279, 0]
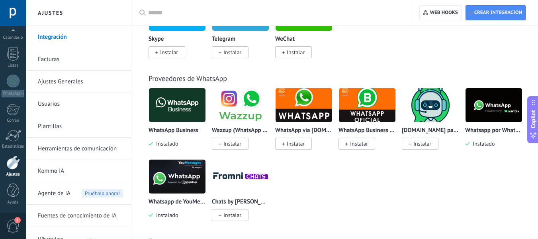
click at [180, 171] on img at bounding box center [177, 176] width 57 height 39
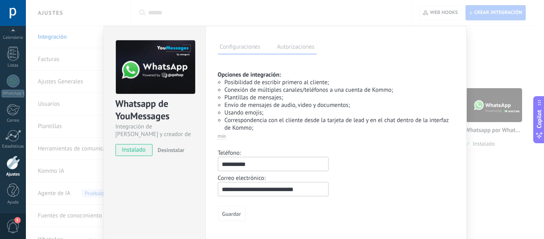
click at [495, 52] on div "Whatsapp de YouMessages Integración de Whatsapp y creador de bots instalado Des…" at bounding box center [285, 119] width 518 height 239
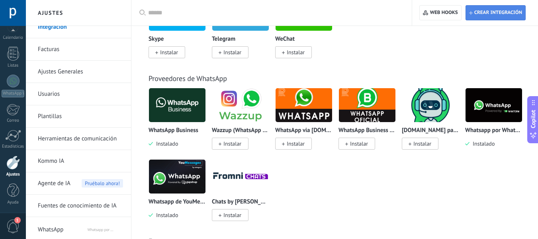
click at [503, 16] on span "Crear integración" at bounding box center [495, 13] width 53 height 14
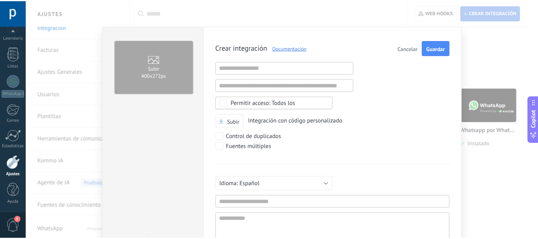
scroll to position [8, 0]
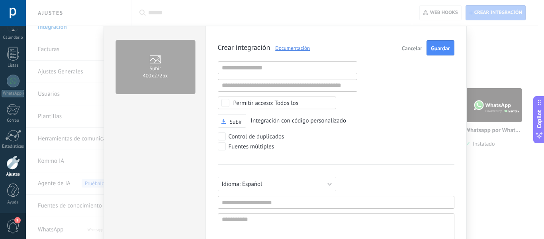
click at [490, 108] on div "Subir 400х272px Crear integración Documentación Cancelar Guardar URL inválida U…" at bounding box center [285, 119] width 518 height 239
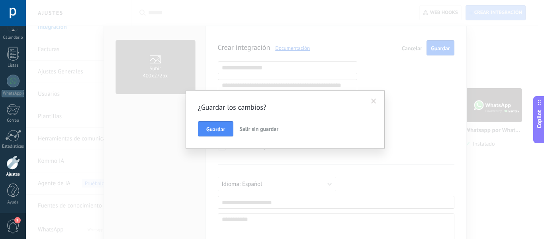
click at [319, 132] on div "Guardar Salir sin guardar" at bounding box center [285, 128] width 174 height 15
click at [261, 132] on span "Salir sin guardar" at bounding box center [258, 128] width 39 height 7
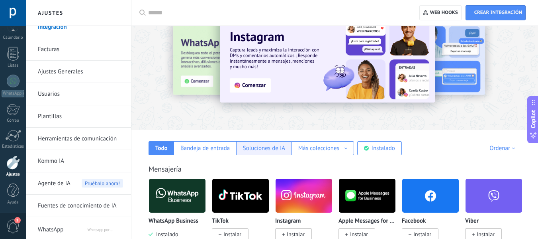
scroll to position [40, 0]
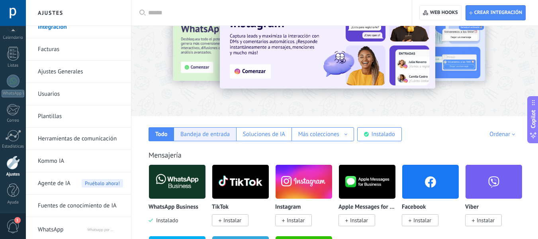
click at [211, 134] on div "Bandeja de entrada" at bounding box center [204, 134] width 49 height 8
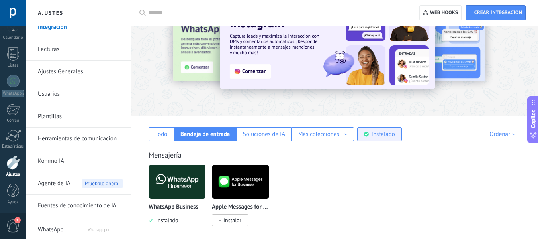
click at [376, 136] on div "Instalado" at bounding box center [383, 134] width 23 height 8
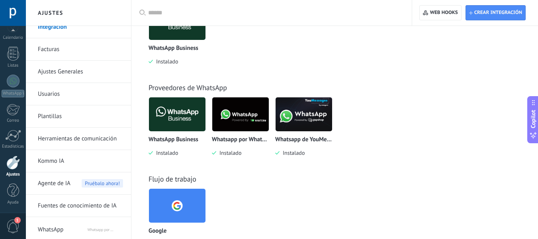
scroll to position [199, 0]
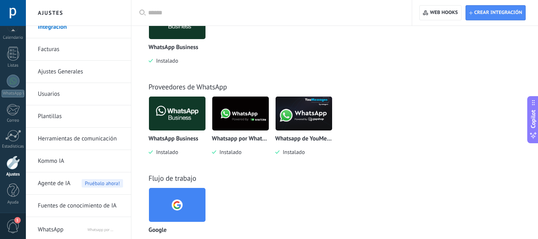
click at [238, 116] on img at bounding box center [240, 113] width 57 height 39
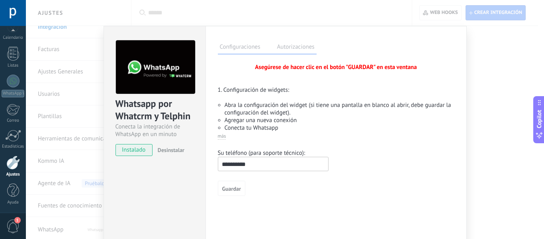
click at [356, 68] on div "Asegúrese de hacer clic en el botón "GUARDAR" en esta ventana" at bounding box center [336, 67] width 237 height 8
click at [223, 143] on div "**********" at bounding box center [336, 129] width 237 height 132
click at [221, 140] on div "**********" at bounding box center [336, 129] width 237 height 132
click at [221, 139] on span "más" at bounding box center [222, 136] width 8 height 6
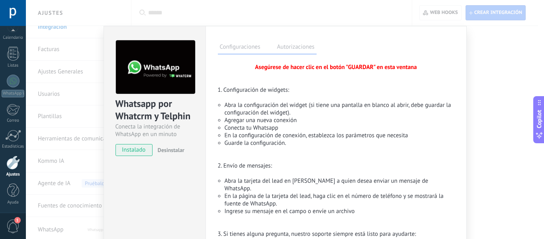
click at [474, 78] on div "Whatsapp por Whatcrm y Telphin Conecta la integración de WhatsApp en un minuto …" at bounding box center [285, 119] width 518 height 239
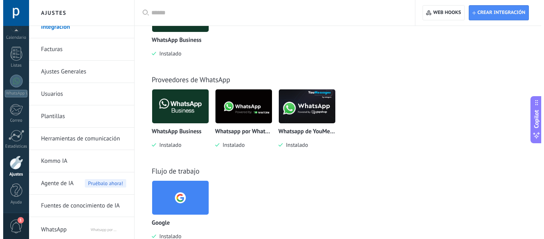
scroll to position [229, 0]
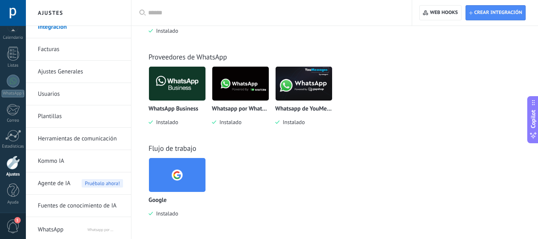
click at [243, 80] on img at bounding box center [240, 83] width 57 height 39
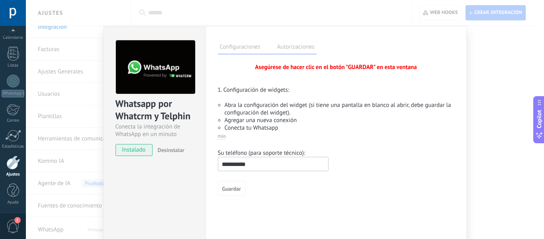
click at [494, 72] on div "Whatsapp por Whatcrm y Telphin Conecta la integración de WhatsApp en un minuto …" at bounding box center [285, 119] width 518 height 239
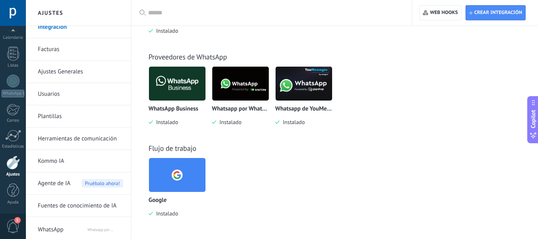
click at [315, 69] on img at bounding box center [304, 83] width 57 height 39
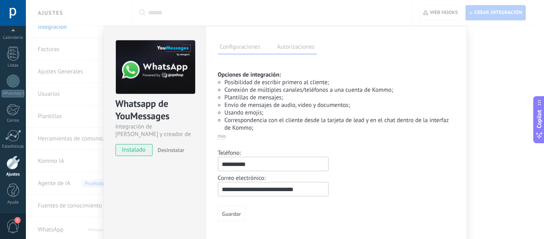
drag, startPoint x: 510, startPoint y: 73, endPoint x: 487, endPoint y: 73, distance: 23.5
click at [506, 73] on div "Whatsapp de YouMessages Integración de Whatsapp y creador de bots instalado Des…" at bounding box center [285, 119] width 518 height 239
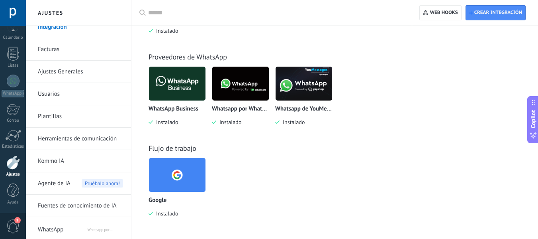
click at [173, 76] on img at bounding box center [177, 83] width 57 height 39
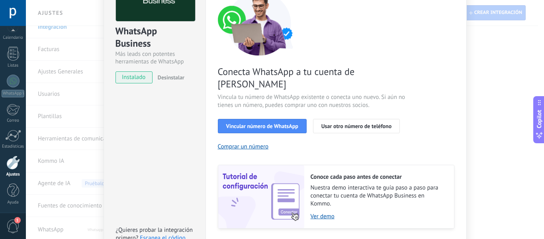
scroll to position [80, 0]
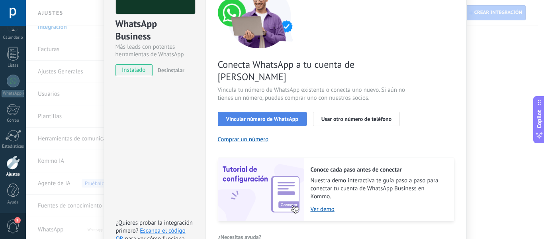
click at [267, 116] on span "Vincular número de WhatsApp" at bounding box center [262, 119] width 72 height 6
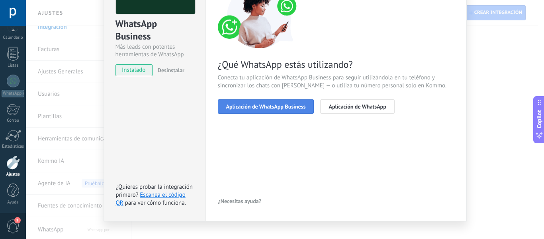
click at [251, 107] on span "Aplicación de WhatsApp Business" at bounding box center [266, 107] width 80 height 6
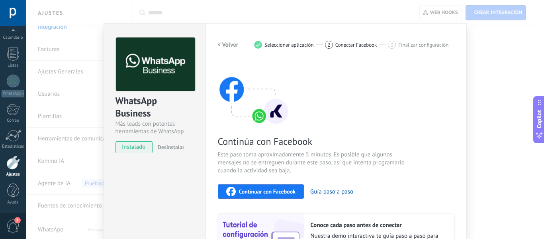
scroll to position [0, 0]
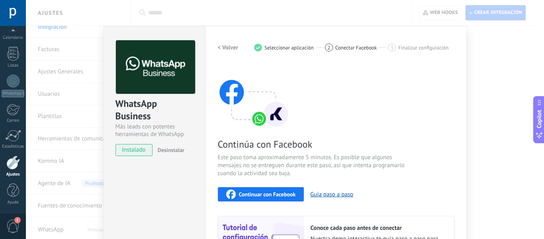
click at [271, 195] on span "Continuar con Facebook" at bounding box center [267, 194] width 57 height 6
click at [337, 53] on div "< Volver 1 Seleccionar aplicación 2 Conectar Facebook 3 Finalizar configuración" at bounding box center [336, 47] width 237 height 14
click at [295, 47] on span "Seleccionar aplicación" at bounding box center [288, 48] width 49 height 6
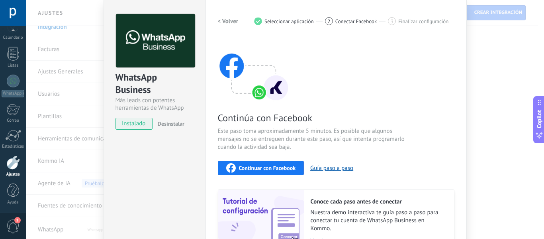
scroll to position [40, 0]
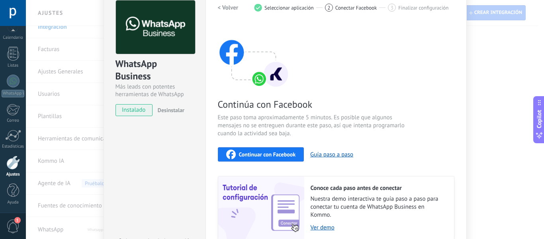
click at [224, 43] on img at bounding box center [254, 56] width 72 height 64
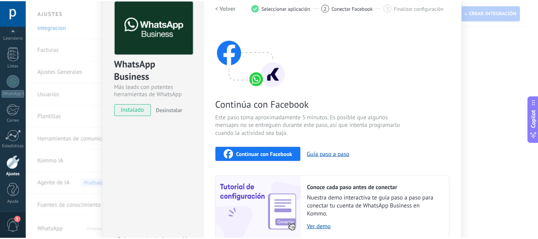
scroll to position [0, 0]
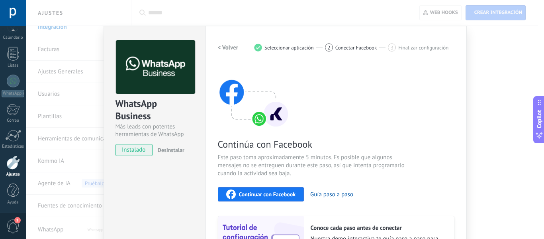
click at [229, 44] on h2 "< Volver" at bounding box center [228, 48] width 21 height 8
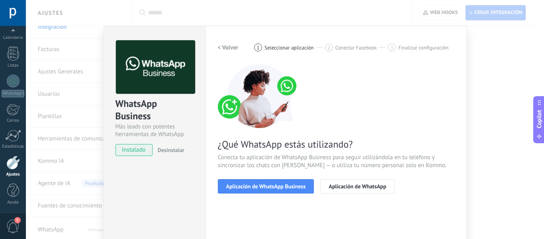
click at [223, 46] on h2 "< Volver" at bounding box center [228, 48] width 21 height 8
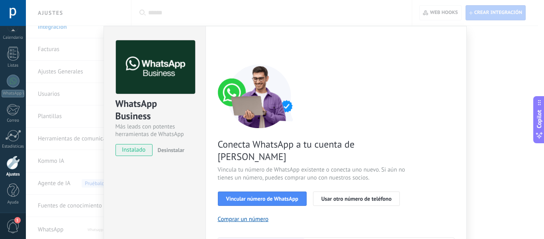
click at [223, 46] on div "< Volver 1 Seleccionar aplicación 2 Conectar Facebook 3 Finalizar configuración" at bounding box center [336, 47] width 237 height 14
click at [476, 73] on div "WhatsApp Business Más leads con potentes herramientas de WhatsApp instalado Des…" at bounding box center [285, 119] width 518 height 239
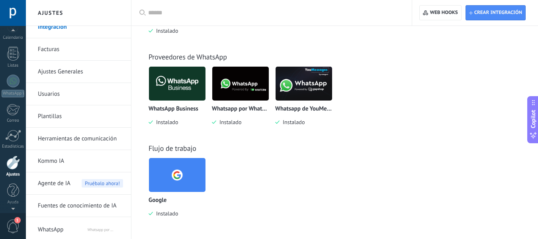
click at [14, 10] on div at bounding box center [13, 13] width 26 height 26
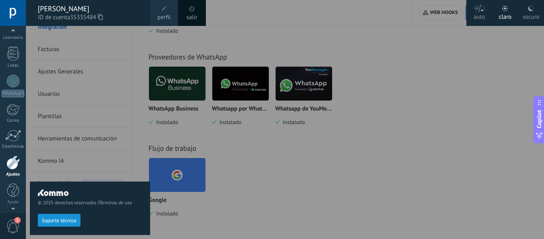
click at [194, 11] on span at bounding box center [192, 9] width 6 height 6
